Goal: Task Accomplishment & Management: Complete application form

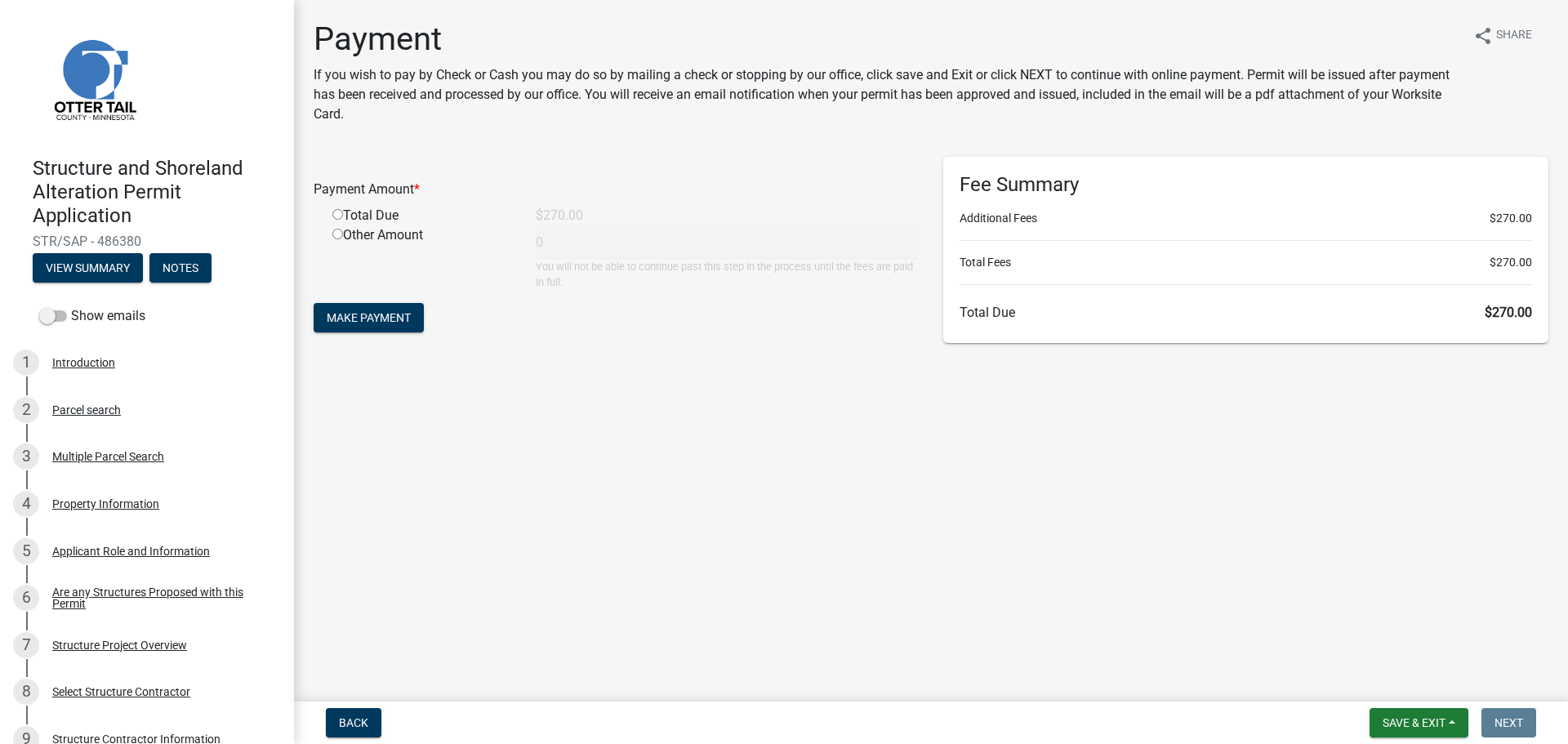
click at [360, 217] on div "Total Due" at bounding box center [421, 216] width 203 height 20
click at [335, 215] on input "radio" at bounding box center [337, 214] width 11 height 11
radio input "true"
type input "270"
click at [361, 327] on button "Make Payment" at bounding box center [369, 317] width 110 height 29
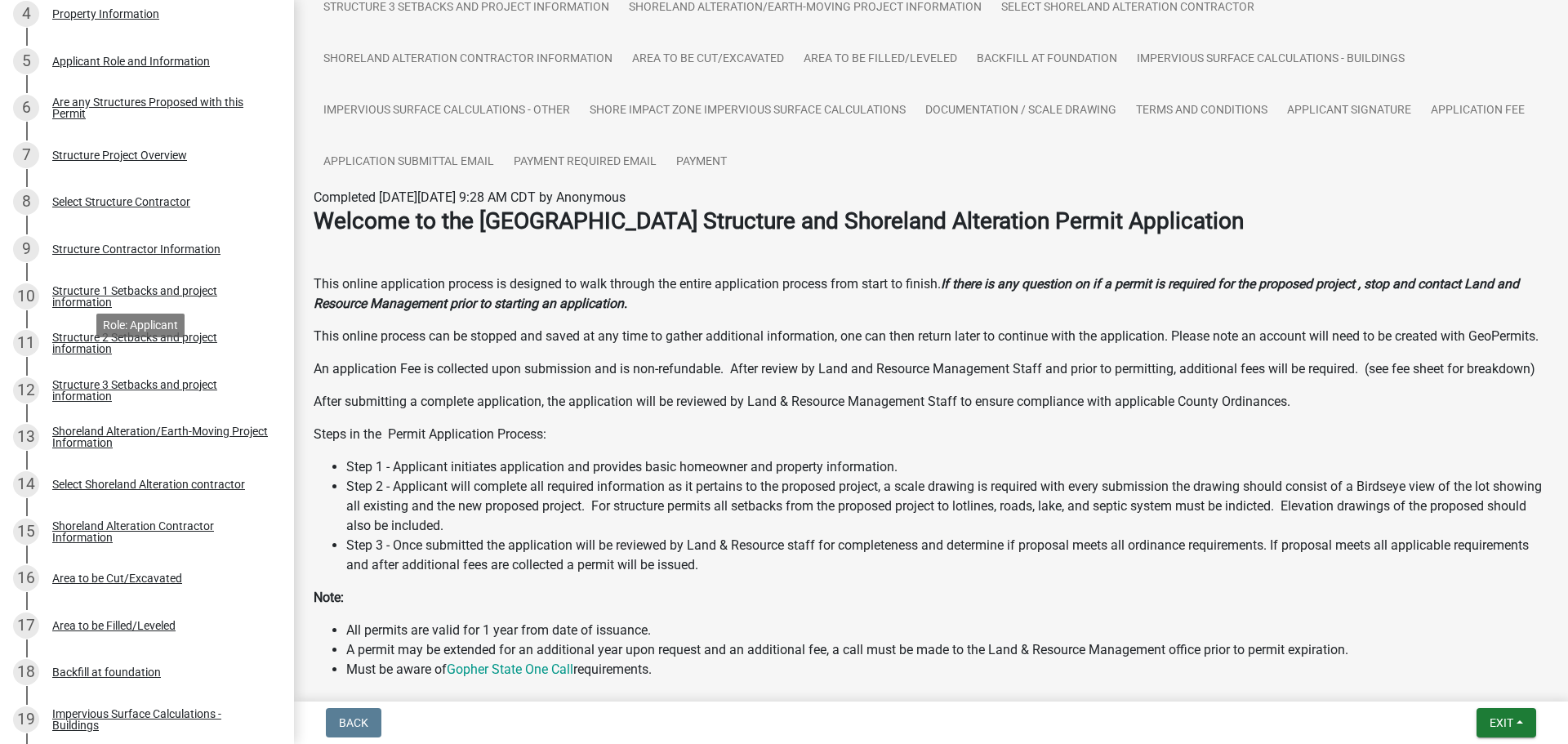
scroll to position [1101, 0]
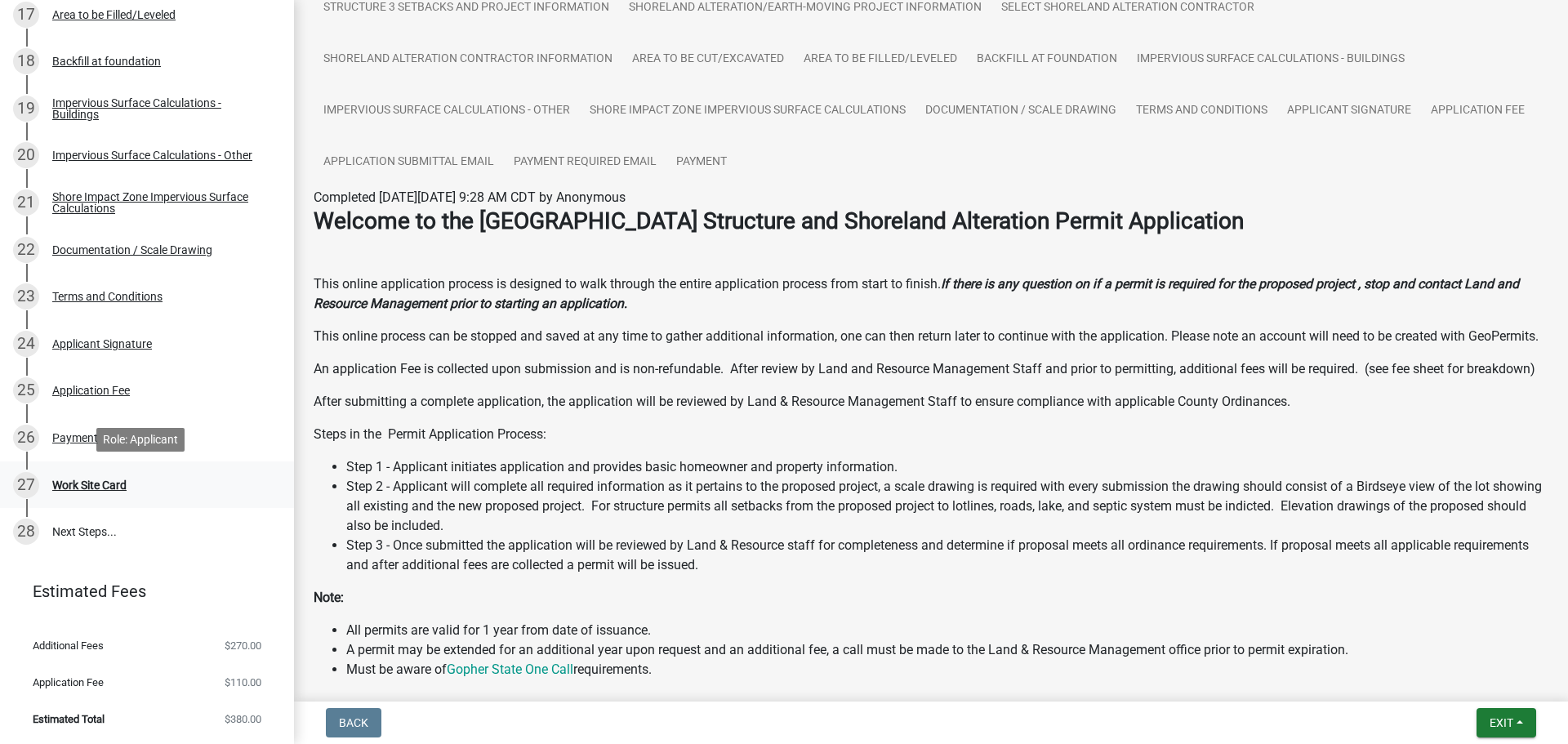
click at [118, 483] on div "Work Site Card" at bounding box center [89, 484] width 74 height 11
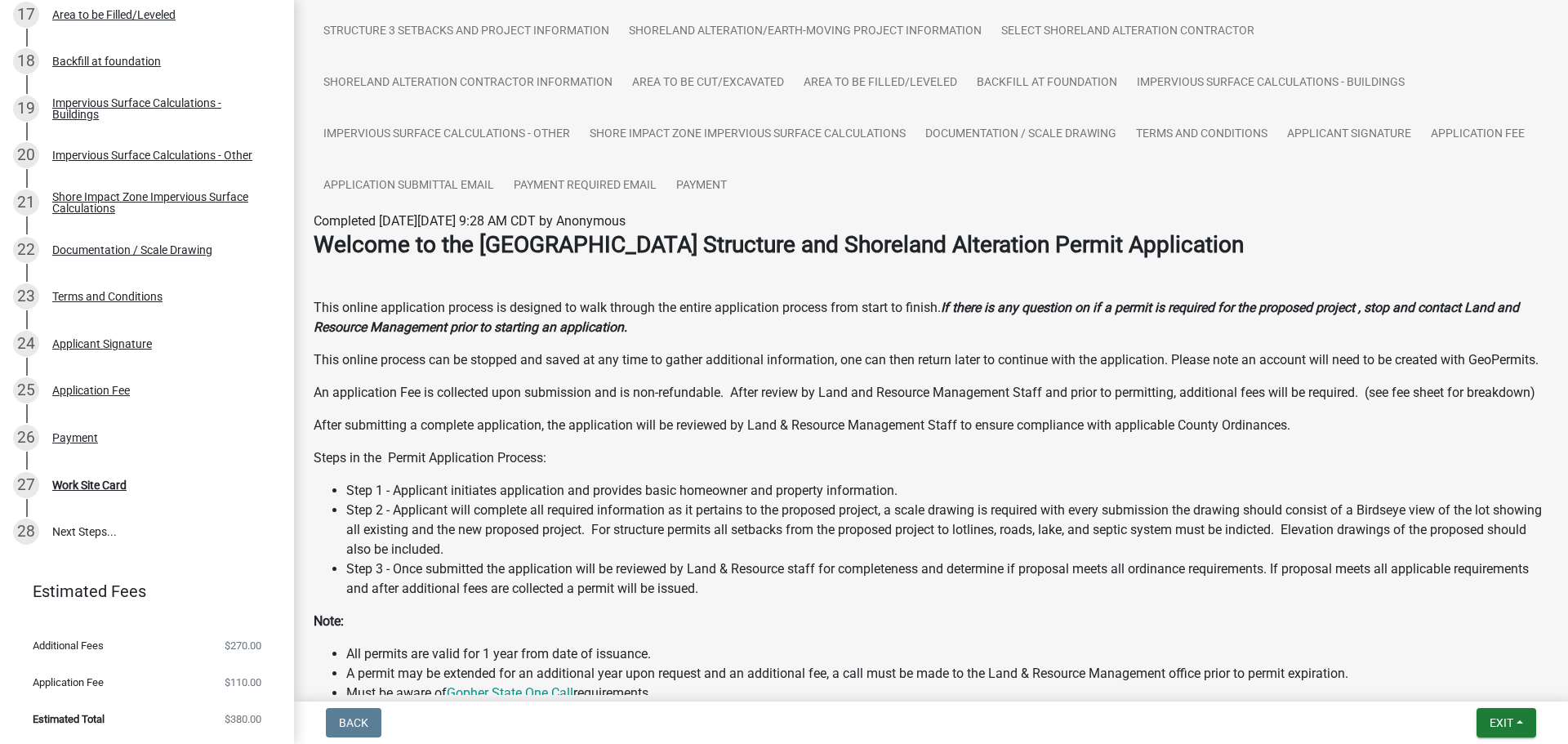
scroll to position [0, 0]
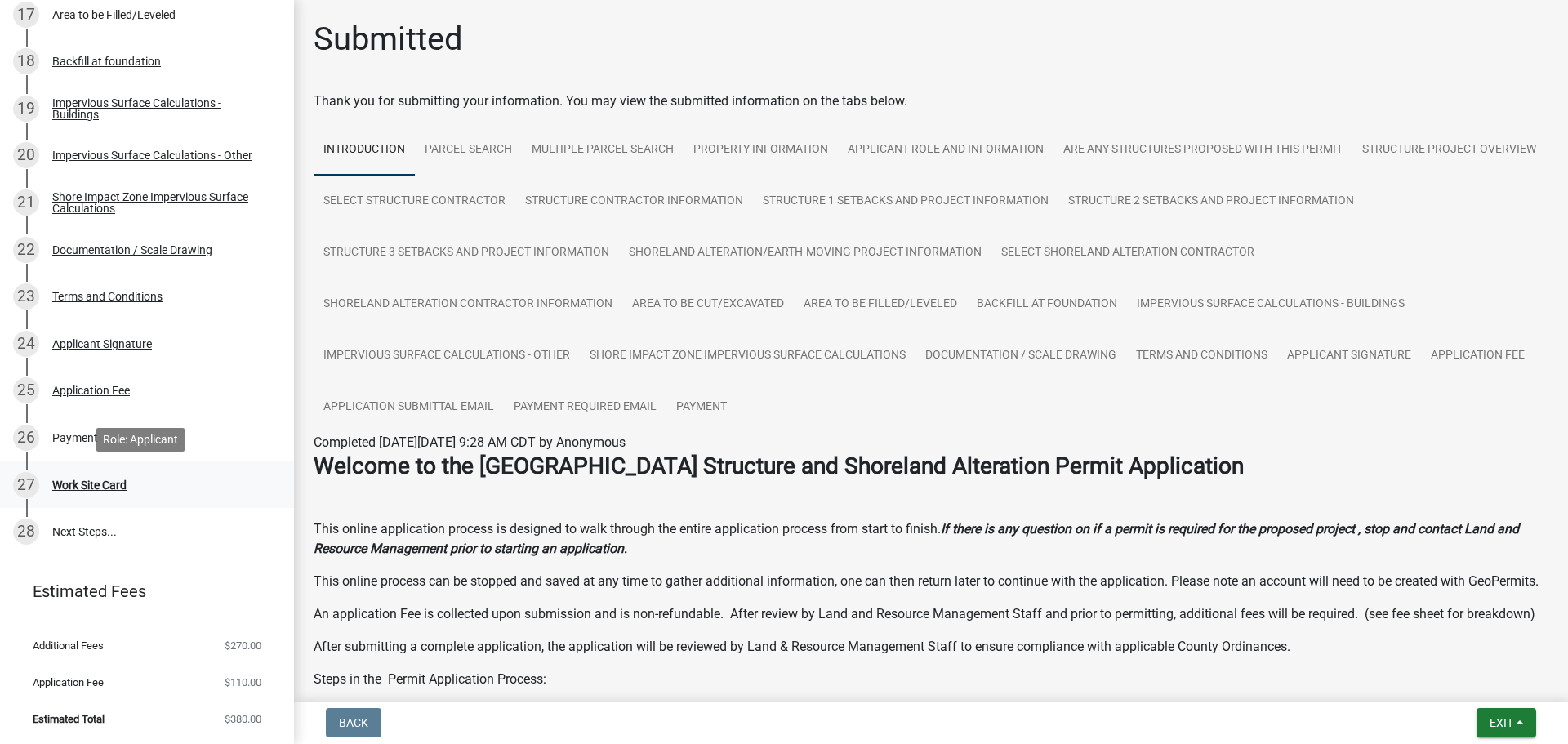
click at [104, 480] on div "Work Site Card" at bounding box center [89, 484] width 74 height 11
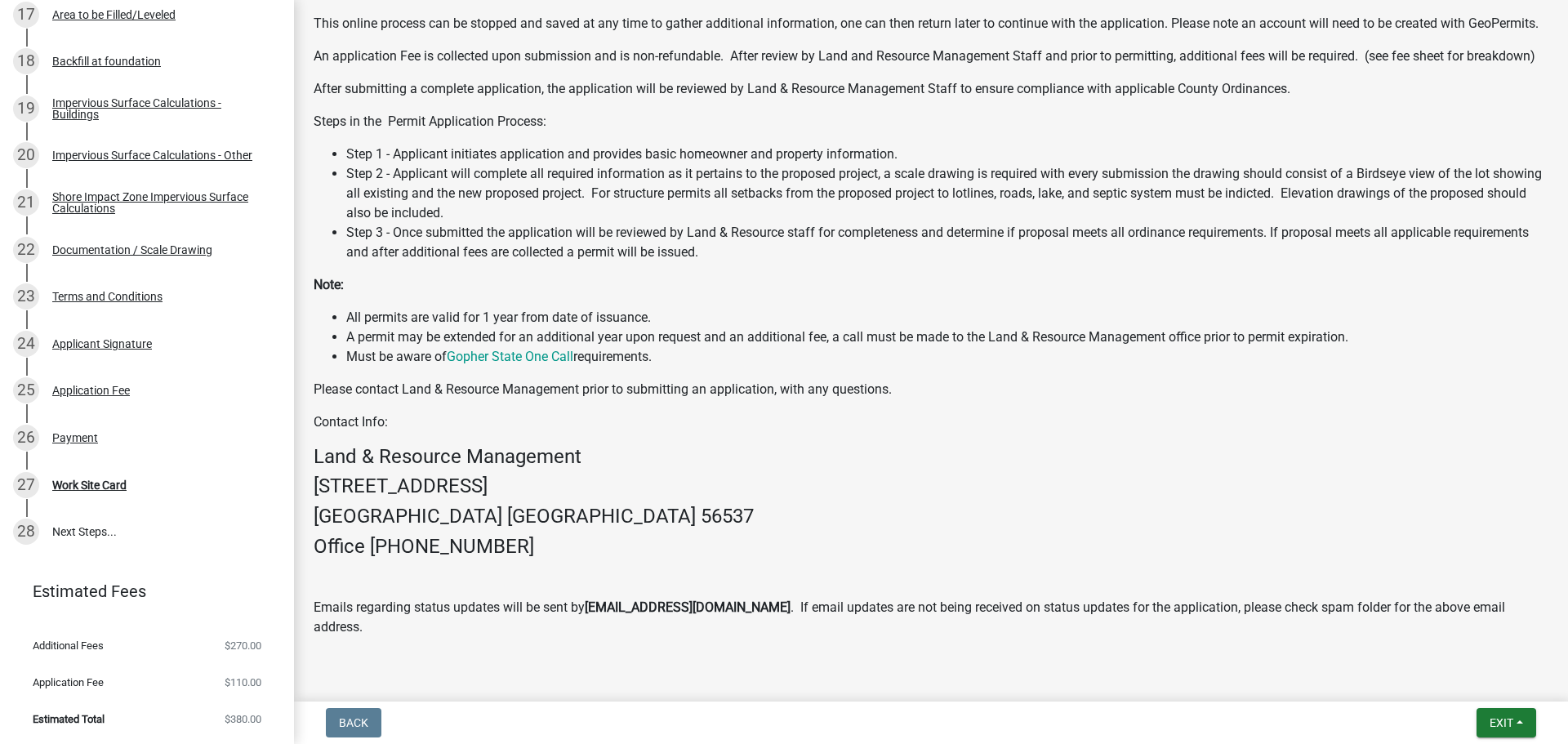
scroll to position [616, 0]
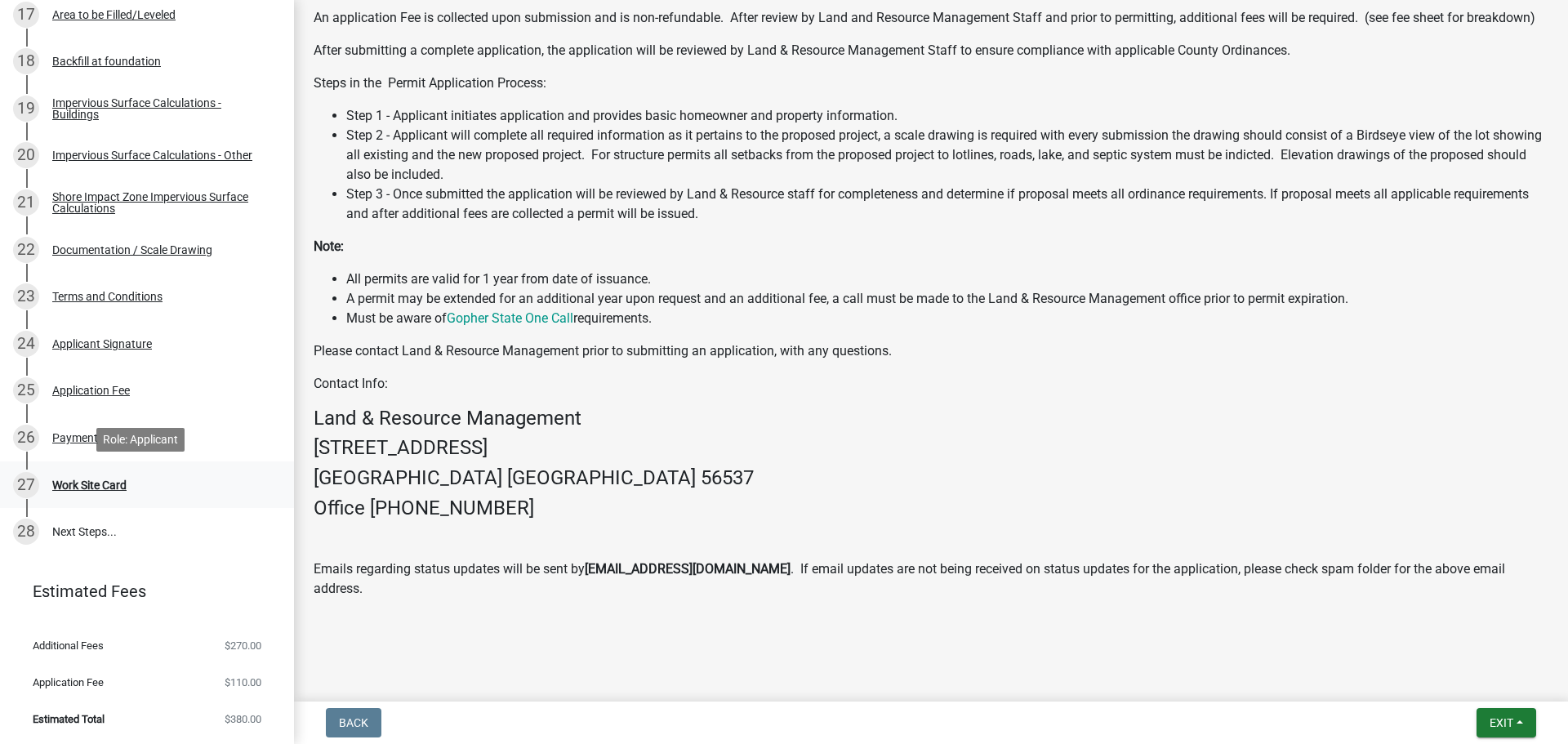
click at [110, 479] on div "Work Site Card" at bounding box center [89, 484] width 74 height 11
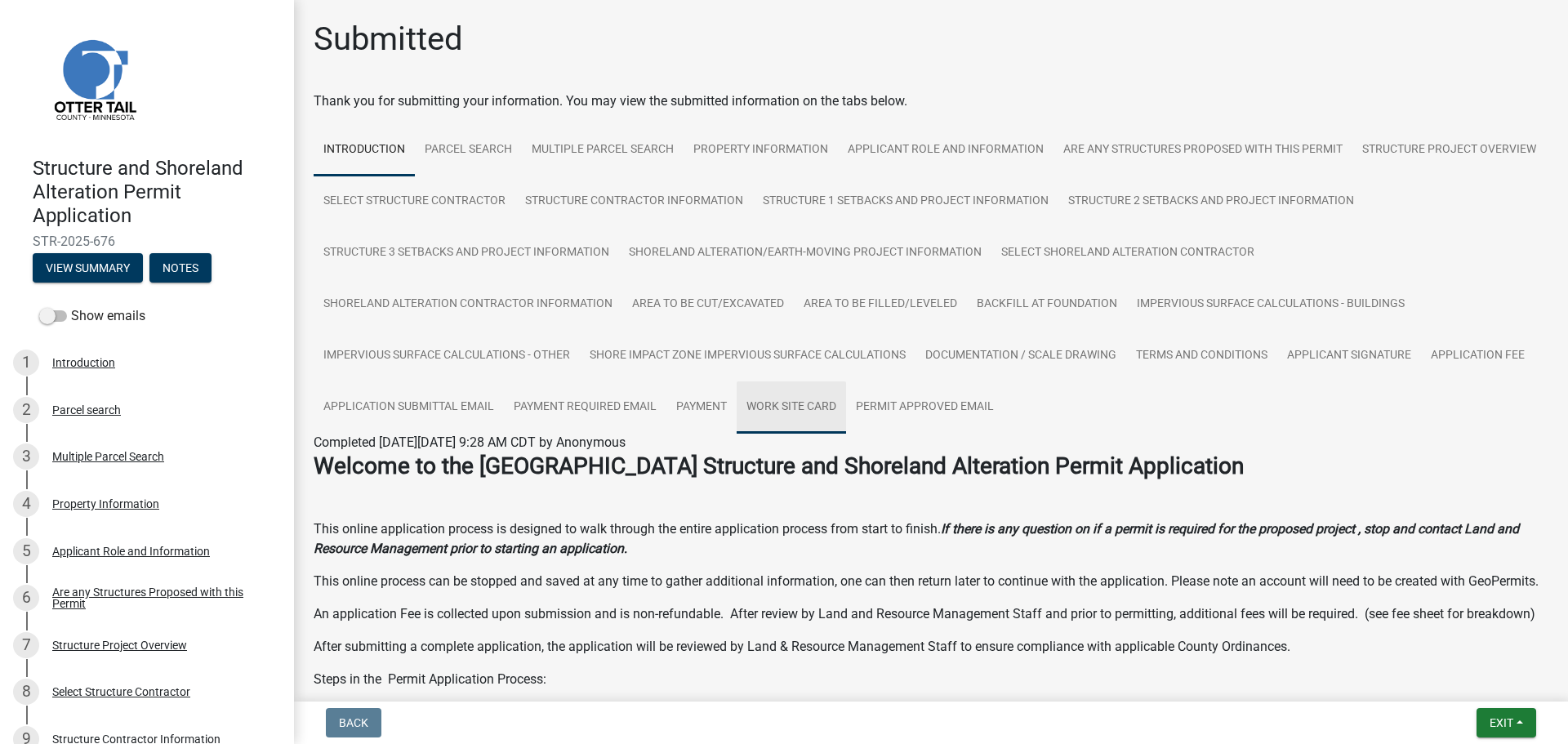
click at [846, 411] on link "Work Site Card" at bounding box center [791, 407] width 109 height 52
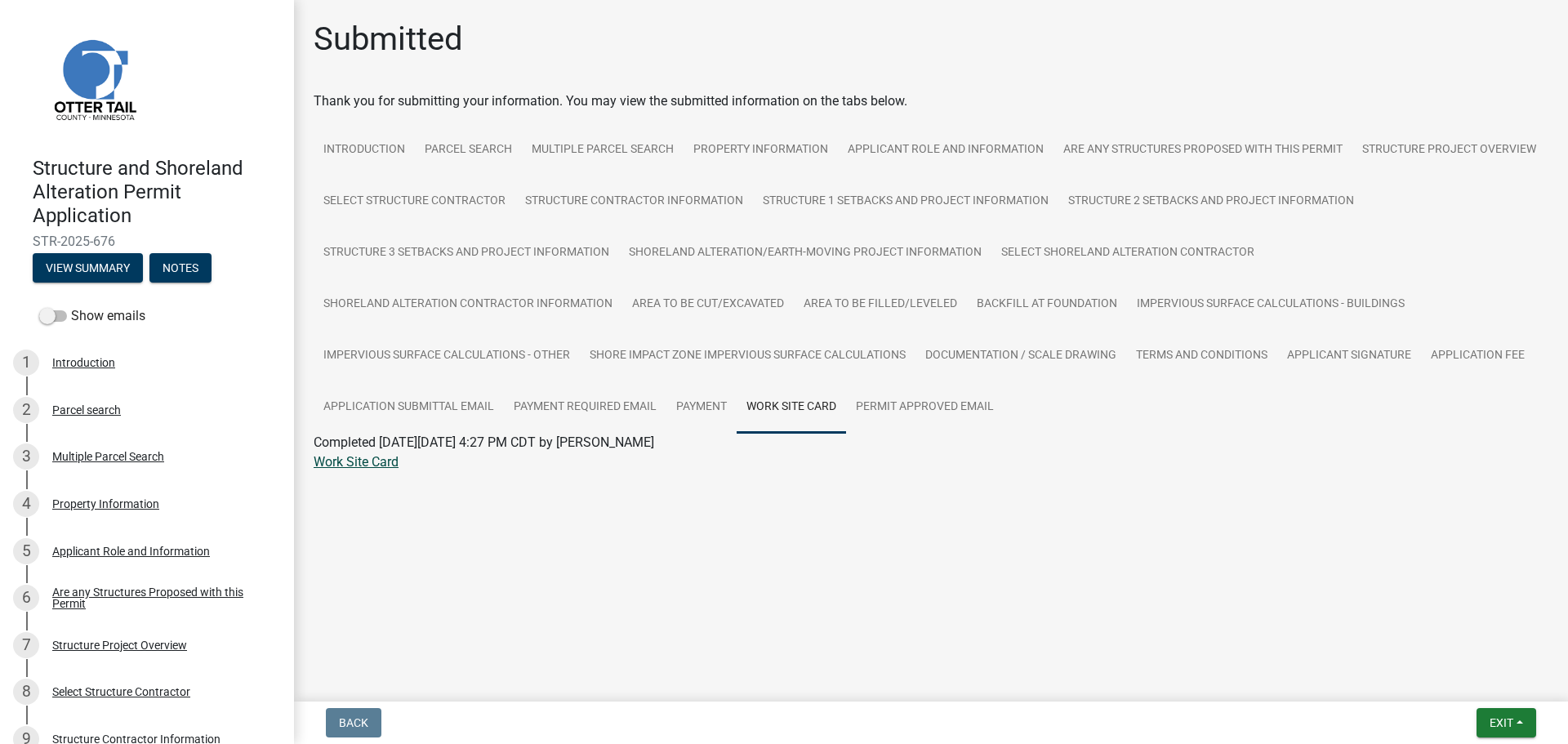
click at [354, 459] on link "Work Site Card" at bounding box center [356, 462] width 85 height 16
